Goal: Check status: Check status

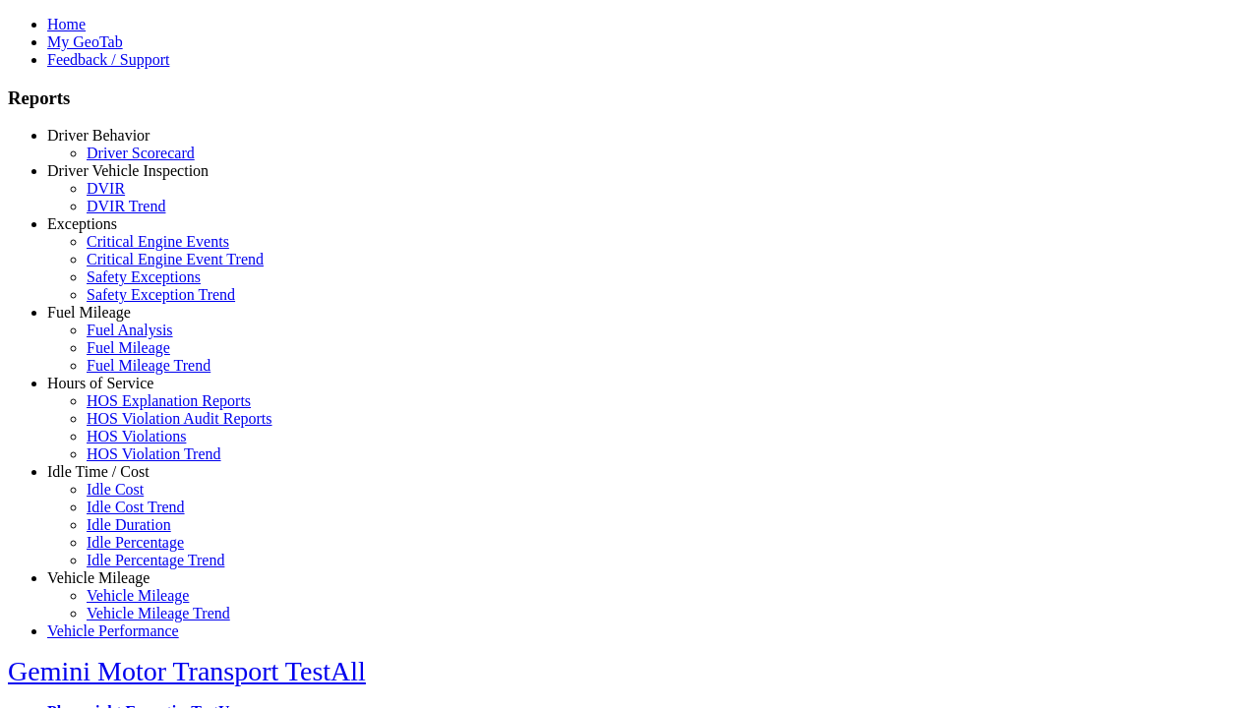
click at [113, 570] on link "Vehicle Mileage" at bounding box center [98, 578] width 102 height 17
click at [128, 605] on link "Vehicle Mileage Trend" at bounding box center [159, 613] width 144 height 17
select select "**********"
type input "**********"
